Goal: Task Accomplishment & Management: Use online tool/utility

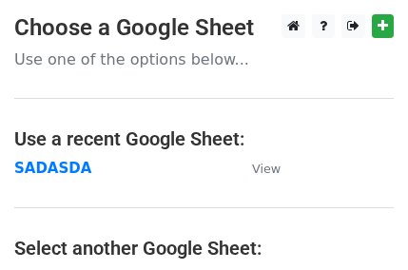
scroll to position [285, 0]
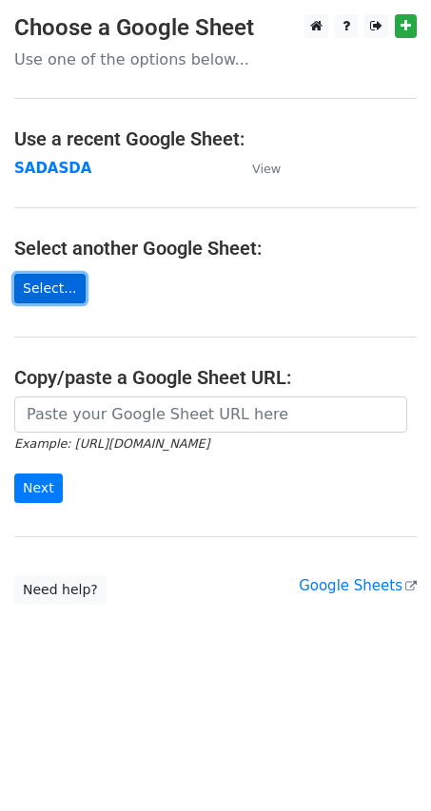
click at [42, 293] on link "Select..." at bounding box center [49, 288] width 71 height 29
